Goal: Check status: Check status

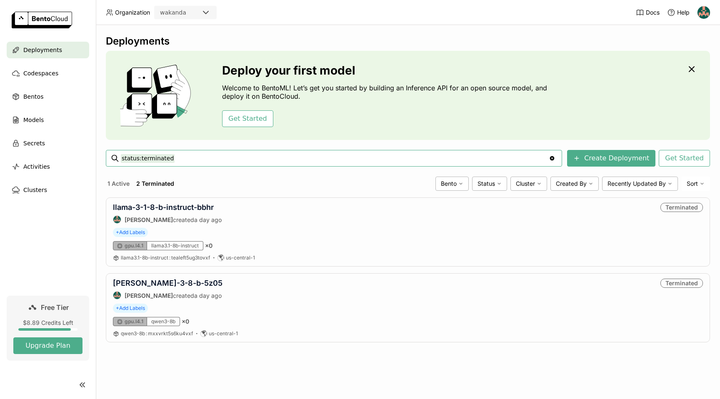
click at [113, 185] on button "1 Active" at bounding box center [118, 183] width 25 height 11
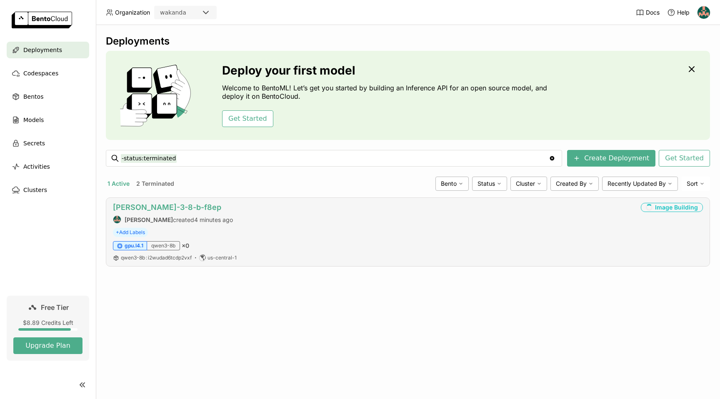
click at [169, 211] on link "[PERSON_NAME]-3-8-b-f8ep" at bounding box center [167, 207] width 108 height 9
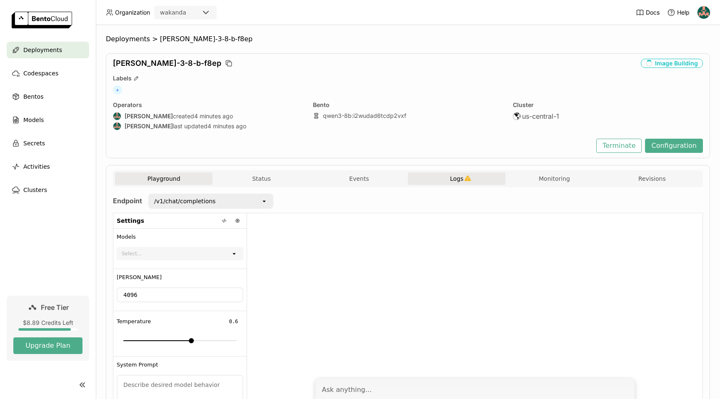
click at [450, 182] on span "Logs" at bounding box center [456, 179] width 13 height 8
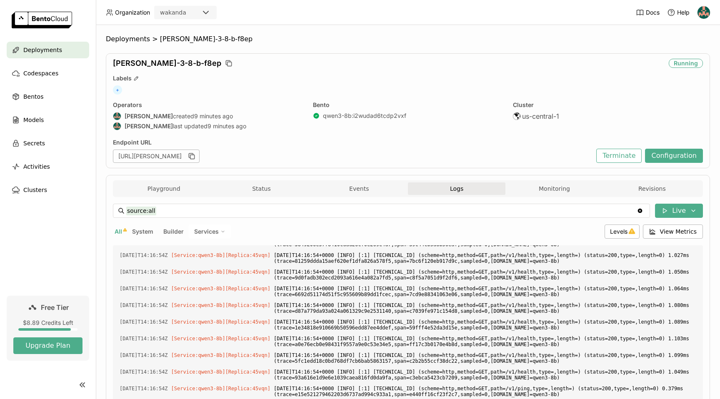
scroll to position [3394, 0]
click at [154, 188] on button "Playground" at bounding box center [164, 189] width 98 height 13
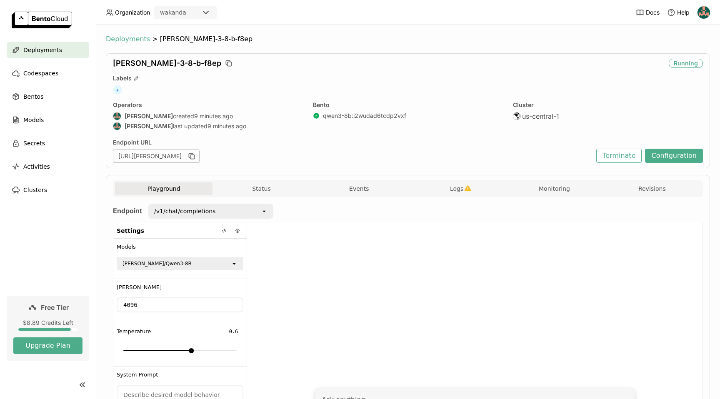
click at [131, 37] on span "Deployments" at bounding box center [128, 39] width 44 height 8
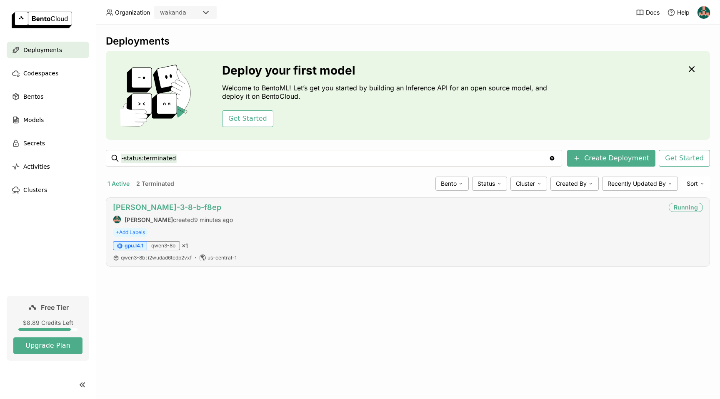
click at [148, 212] on div "[PERSON_NAME]-3-8-b-f8ep [PERSON_NAME] created 9 minutes ago" at bounding box center [173, 213] width 120 height 21
click at [149, 208] on link "[PERSON_NAME]-3-8-b-f8ep" at bounding box center [167, 207] width 108 height 9
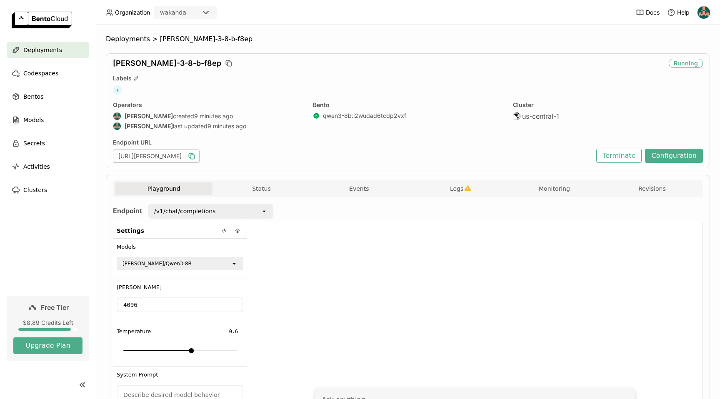
click at [196, 156] on icon "button" at bounding box center [192, 156] width 8 height 8
click at [176, 263] on div "[PERSON_NAME]/Qwen3-8B" at bounding box center [174, 264] width 113 height 12
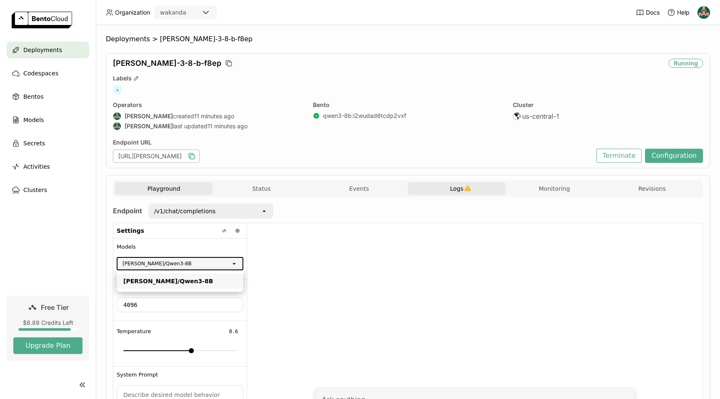
click at [455, 188] on span "Logs" at bounding box center [456, 189] width 13 height 8
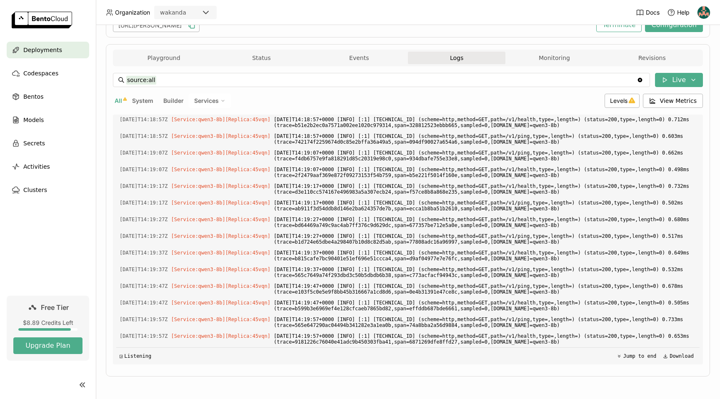
scroll to position [2060, 0]
click at [517, 60] on button "Monitoring" at bounding box center [555, 58] width 98 height 13
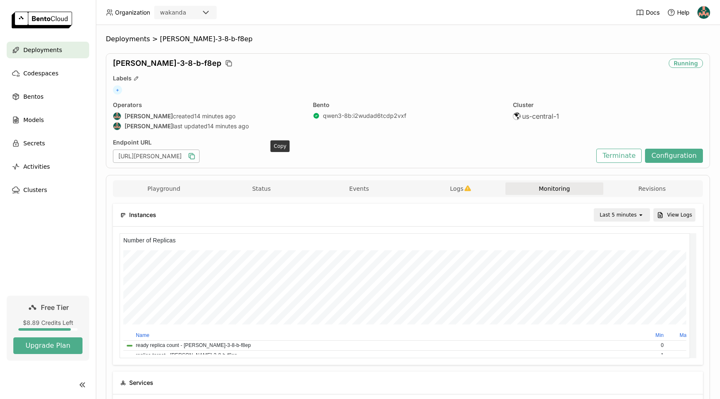
click at [195, 155] on icon "button" at bounding box center [193, 157] width 4 height 4
click at [180, 187] on button "Playground" at bounding box center [164, 189] width 98 height 13
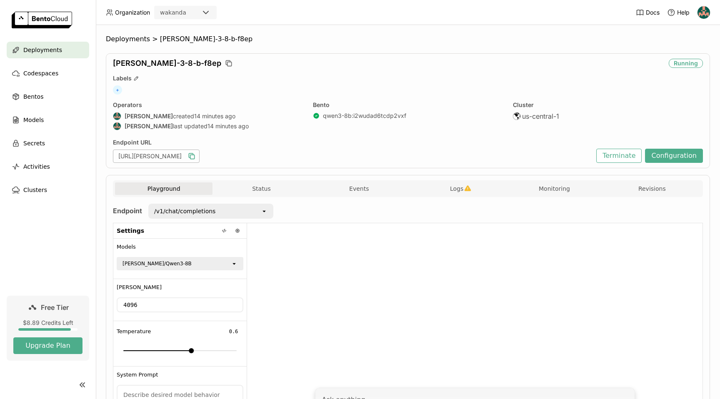
scroll to position [93, 0]
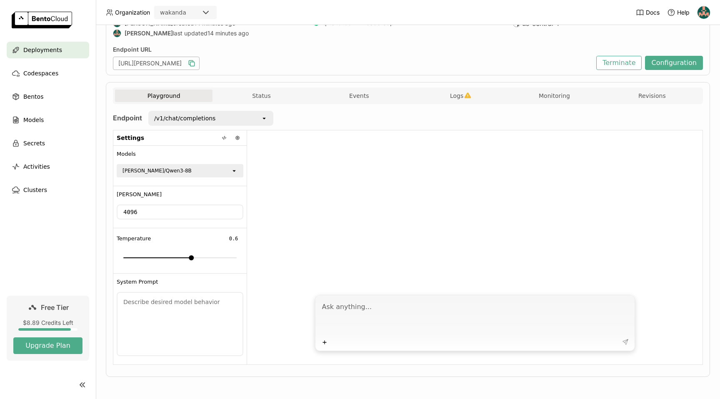
click at [363, 314] on textarea at bounding box center [476, 317] width 308 height 38
type textarea "Hello!"
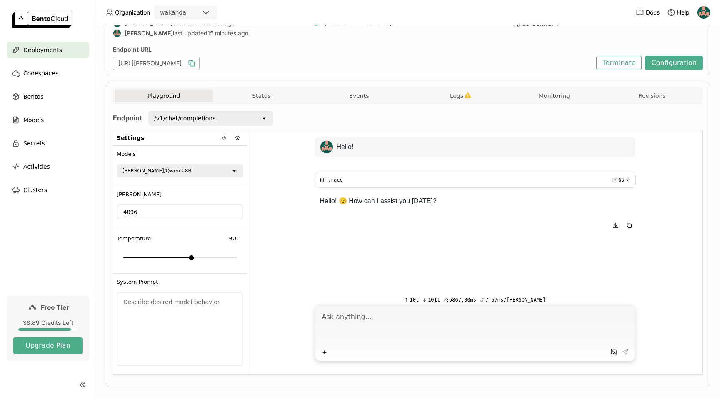
scroll to position [0, 0]
click at [554, 99] on button "Monitoring" at bounding box center [555, 96] width 98 height 13
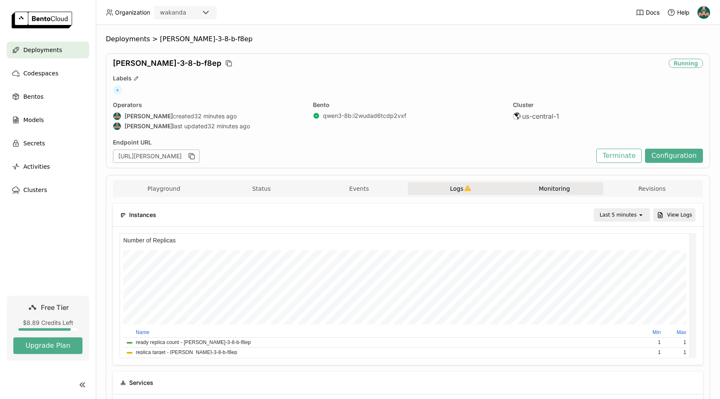
scroll to position [122, 186]
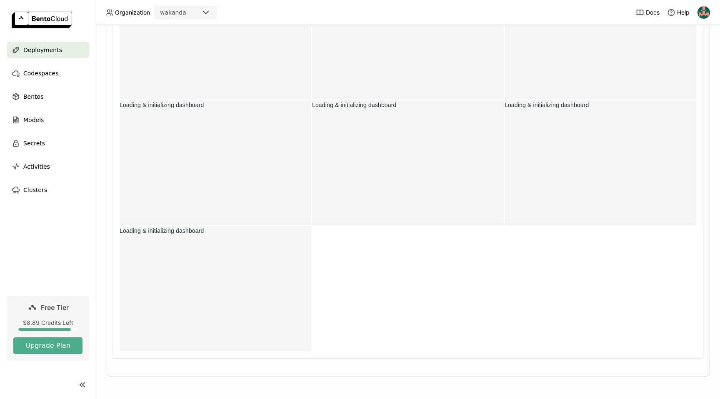
scroll to position [4, 4]
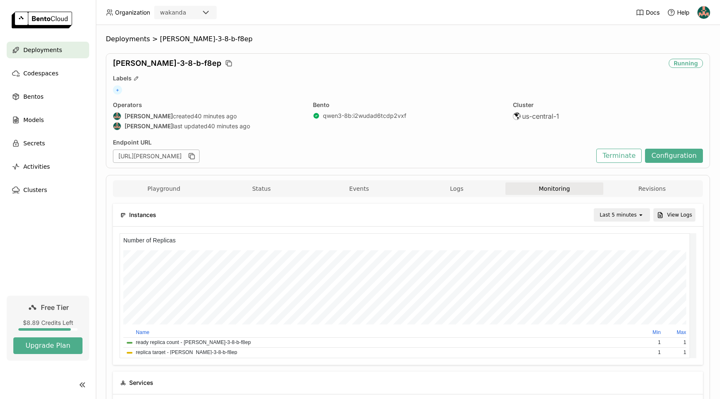
drag, startPoint x: 259, startPoint y: 92, endPoint x: 192, endPoint y: 69, distance: 70.9
click at [258, 92] on div "+" at bounding box center [408, 89] width 590 height 9
drag, startPoint x: 179, startPoint y: 63, endPoint x: 111, endPoint y: 62, distance: 68.0
click at [111, 62] on div "qwen-3-8-b-f8ep Running Labels + Operators Titus Lim created 40 minutes ago Tit…" at bounding box center [408, 110] width 605 height 115
copy span "[PERSON_NAME]-3-8-b-f8ep"
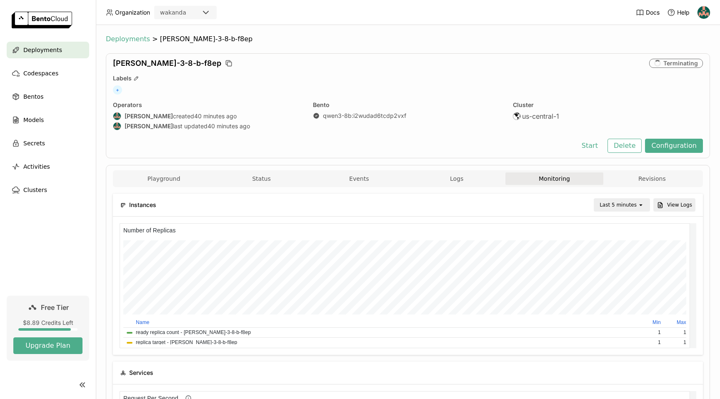
click at [125, 40] on span "Deployments" at bounding box center [128, 39] width 44 height 8
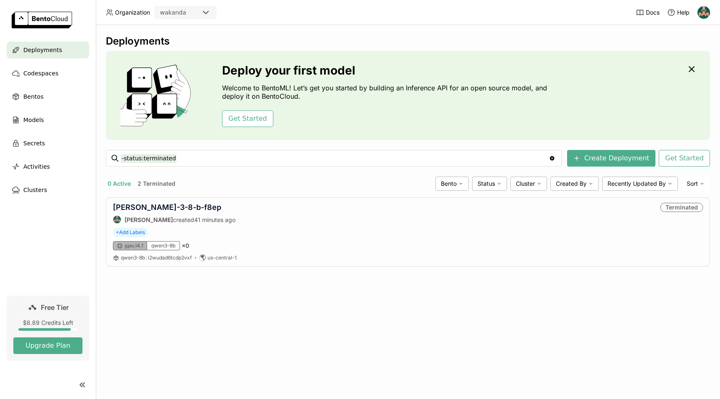
click at [350, 38] on div "Deployments" at bounding box center [408, 41] width 605 height 13
